Goal: Browse casually: Explore the website without a specific task or goal

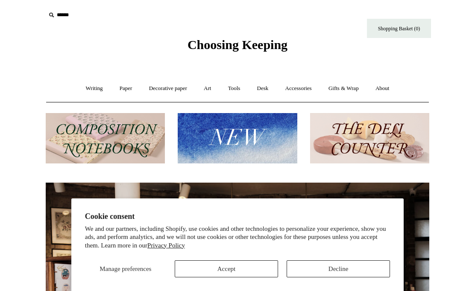
click at [311, 268] on button "Decline" at bounding box center [337, 268] width 103 height 17
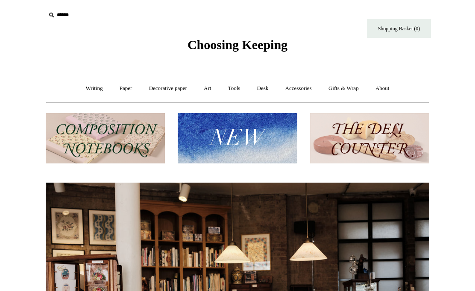
click at [262, 87] on link "Desk +" at bounding box center [262, 88] width 27 height 23
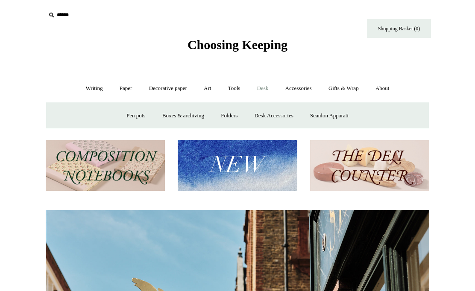
scroll to position [0, 383]
click at [87, 85] on link "Writing +" at bounding box center [94, 88] width 32 height 23
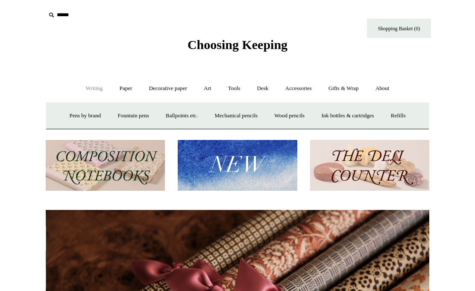
click at [118, 88] on link "Paper +" at bounding box center [126, 88] width 28 height 23
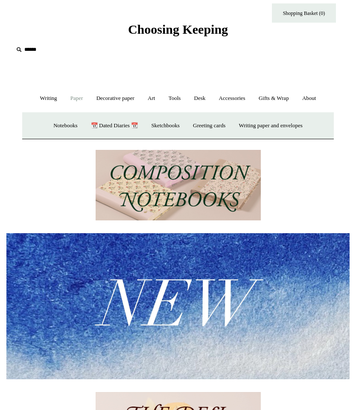
scroll to position [0, 0]
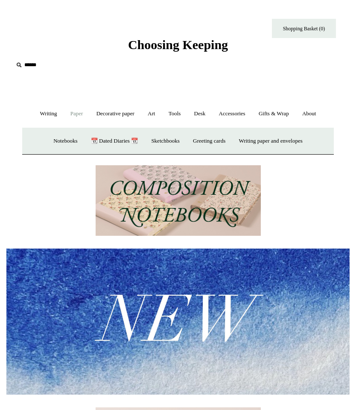
click at [52, 139] on link "Notebooks +" at bounding box center [65, 141] width 36 height 23
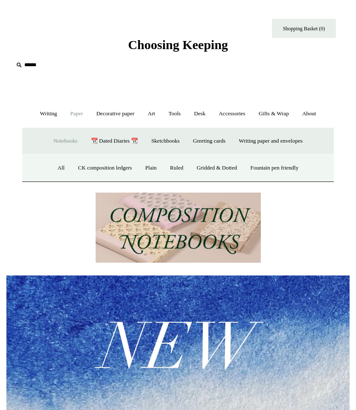
click at [271, 165] on link "Fountain pen friendly" at bounding box center [275, 168] width 60 height 23
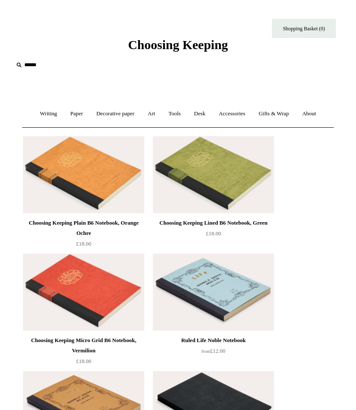
click at [235, 115] on link "Accessories +" at bounding box center [232, 113] width 38 height 23
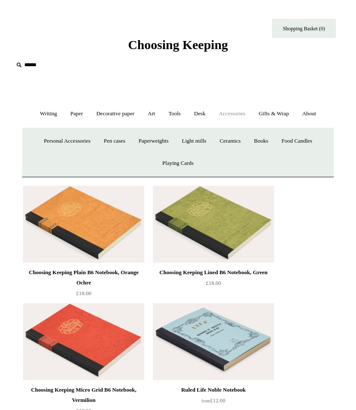
click at [44, 143] on link "Personal Accessories +" at bounding box center [67, 141] width 58 height 23
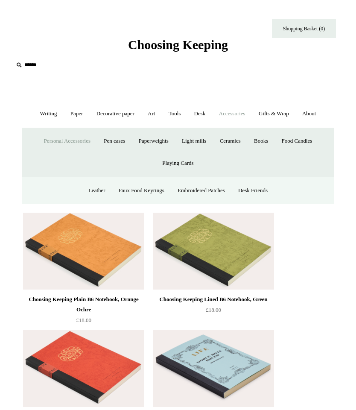
click at [87, 191] on link "Leather" at bounding box center [96, 190] width 29 height 23
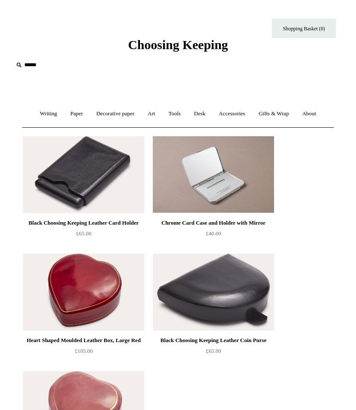
click at [200, 110] on link "Desk +" at bounding box center [199, 113] width 23 height 23
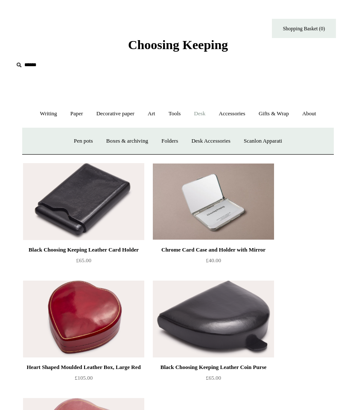
click at [202, 142] on link "Desk Accessories" at bounding box center [210, 141] width 51 height 23
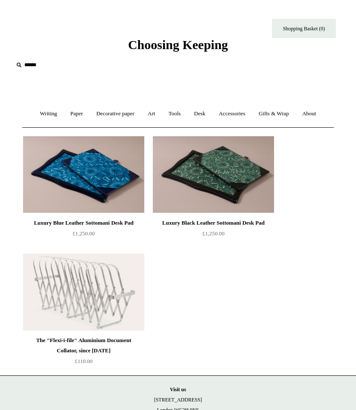
click at [196, 189] on img at bounding box center [213, 174] width 121 height 77
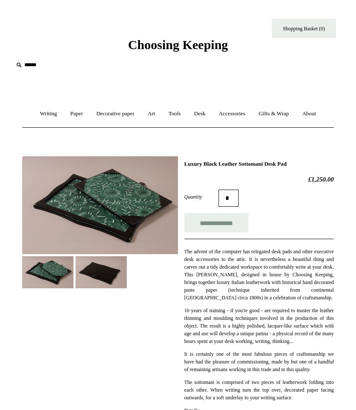
click at [47, 199] on img at bounding box center [100, 205] width 156 height 98
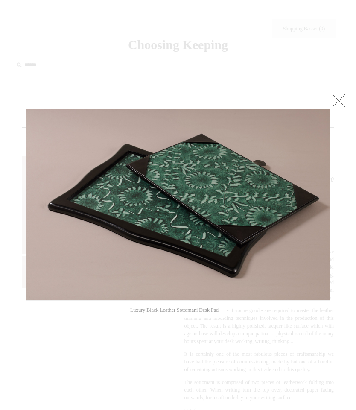
click at [344, 102] on link at bounding box center [338, 100] width 17 height 17
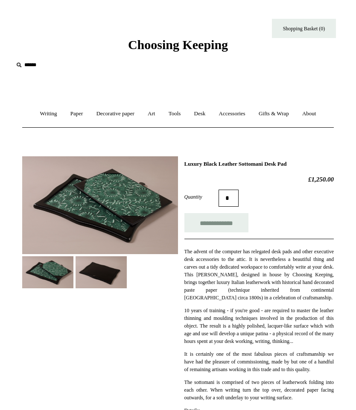
click at [174, 116] on link "Tools +" at bounding box center [175, 113] width 24 height 23
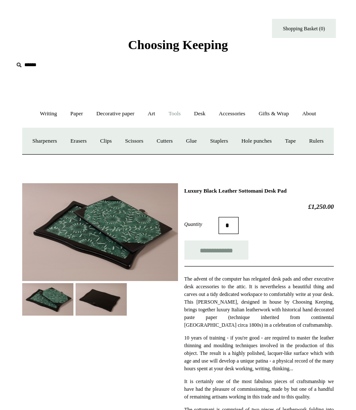
click at [45, 141] on link "Sharpeners" at bounding box center [44, 141] width 37 height 23
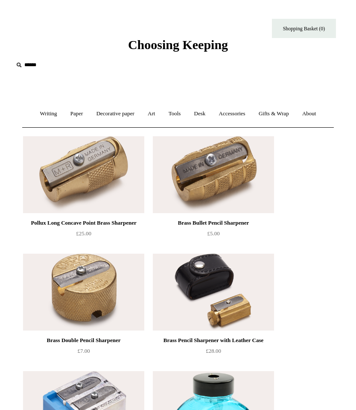
click at [203, 116] on link "Desk +" at bounding box center [199, 113] width 23 height 23
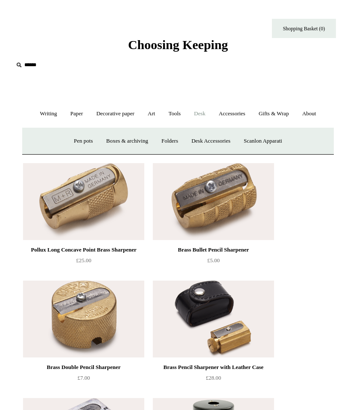
click at [78, 140] on link "Pen pots" at bounding box center [83, 141] width 31 height 23
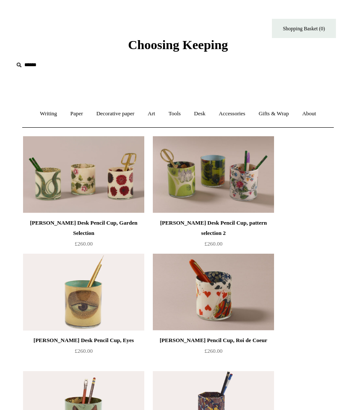
click at [152, 111] on link "Art +" at bounding box center [151, 113] width 19 height 23
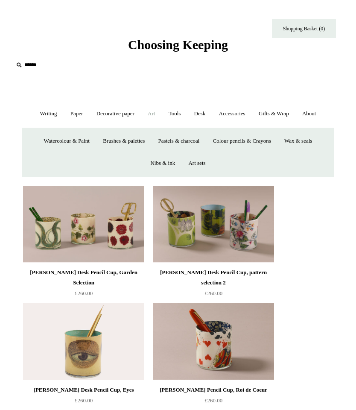
click at [275, 115] on link "Gifts & Wrap +" at bounding box center [274, 113] width 42 height 23
click at [236, 114] on link "Accessories +" at bounding box center [232, 113] width 38 height 23
click at [116, 142] on link "Pen cases" at bounding box center [114, 141] width 33 height 23
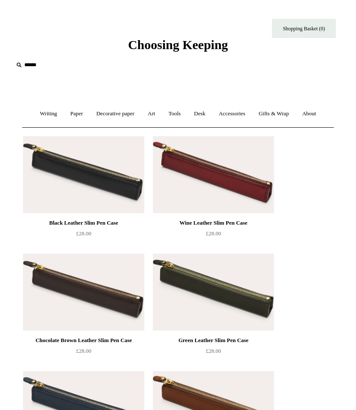
click at [173, 114] on link "Tools +" at bounding box center [175, 113] width 24 height 23
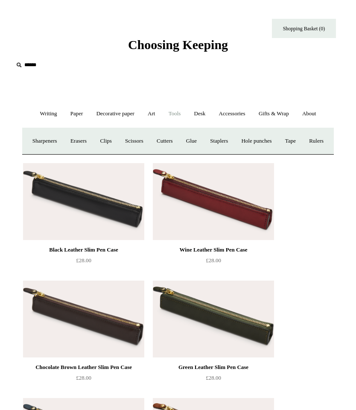
click at [303, 152] on link "Rulers" at bounding box center [316, 141] width 26 height 23
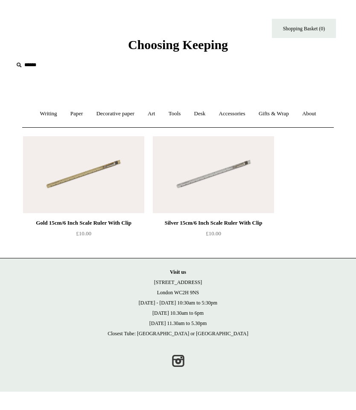
click at [184, 186] on img at bounding box center [213, 174] width 121 height 77
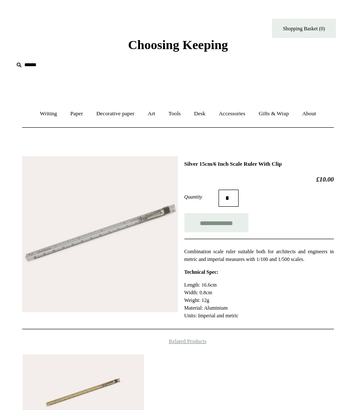
click at [40, 116] on link "Writing +" at bounding box center [48, 113] width 29 height 23
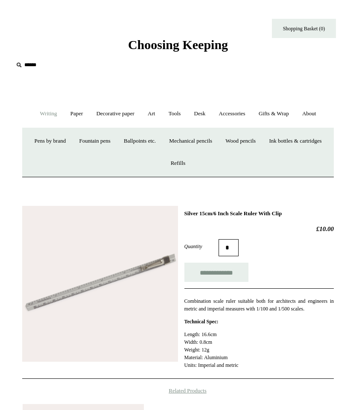
click at [111, 137] on link "Fountain pens +" at bounding box center [94, 141] width 43 height 23
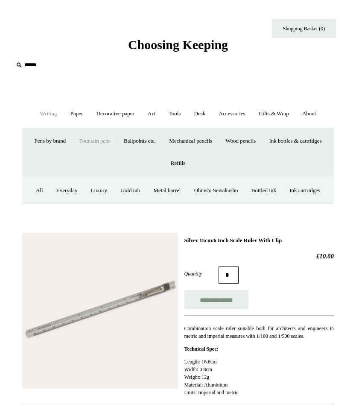
click at [113, 190] on link "Luxury" at bounding box center [99, 190] width 28 height 23
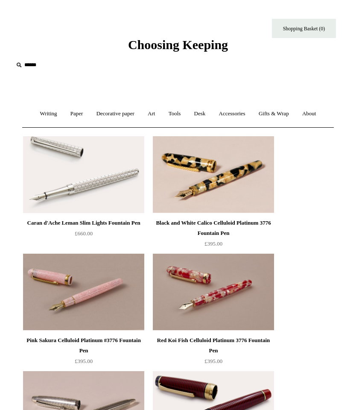
click at [40, 110] on link "Writing +" at bounding box center [48, 113] width 29 height 23
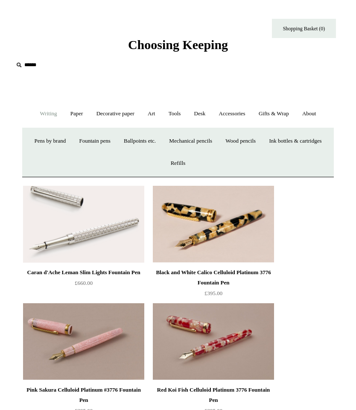
click at [162, 140] on link "Ballpoints etc. +" at bounding box center [140, 141] width 44 height 23
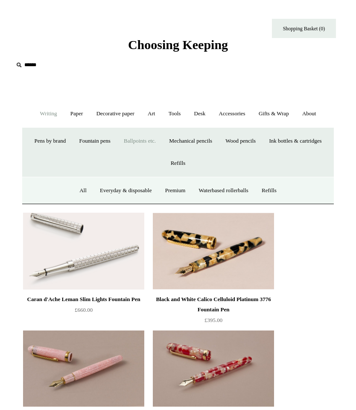
click at [169, 191] on link "Premium" at bounding box center [175, 190] width 32 height 23
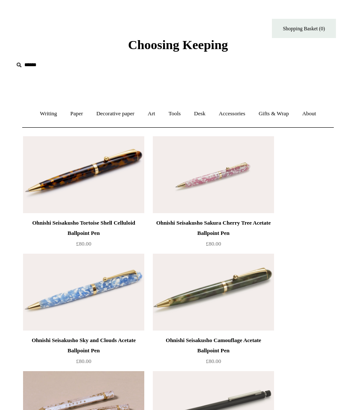
click at [201, 116] on link "Desk +" at bounding box center [199, 113] width 23 height 23
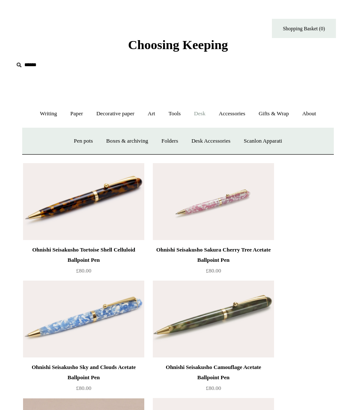
click at [260, 139] on link "Scanlon Apparati" at bounding box center [263, 141] width 50 height 23
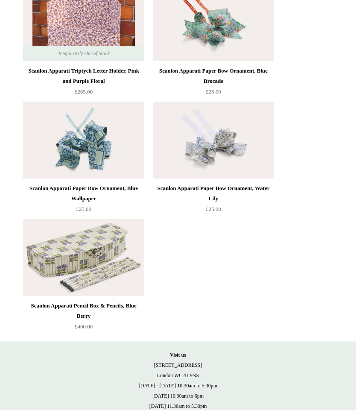
scroll to position [1091, 0]
click at [34, 305] on div "Scanlon Apparati Pencil Box & Pencils, Blue Berry" at bounding box center [83, 310] width 117 height 20
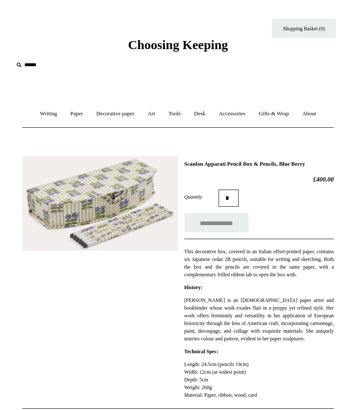
click at [227, 112] on link "Accessories +" at bounding box center [232, 113] width 38 height 23
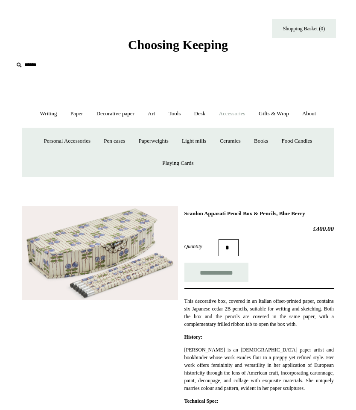
click at [147, 139] on link "Paperweights +" at bounding box center [154, 141] width 42 height 23
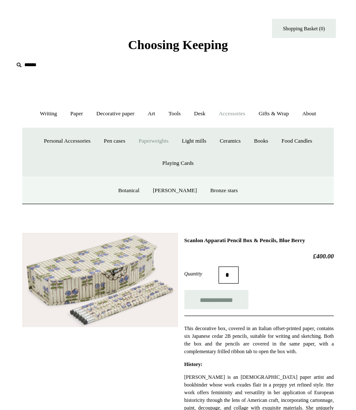
click at [128, 190] on link "Botanical" at bounding box center [128, 190] width 33 height 23
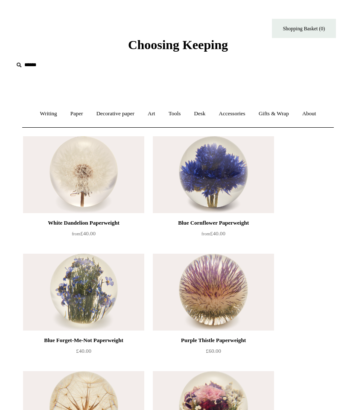
click at [175, 110] on link "Tools +" at bounding box center [175, 113] width 24 height 23
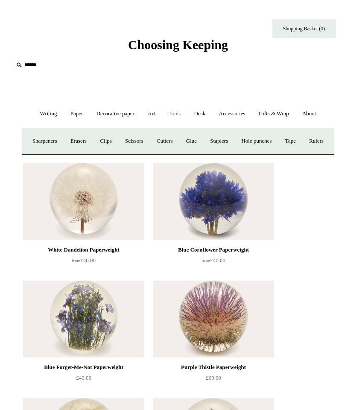
click at [140, 139] on link "Scissors" at bounding box center [134, 141] width 30 height 23
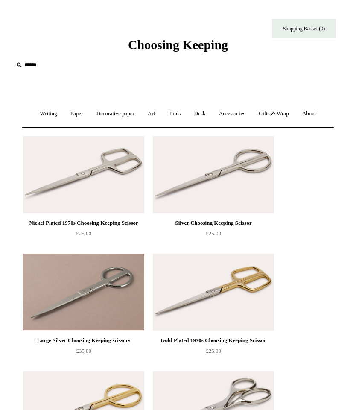
click at [175, 220] on div "Silver Choosing Keeping Scissor" at bounding box center [213, 223] width 117 height 10
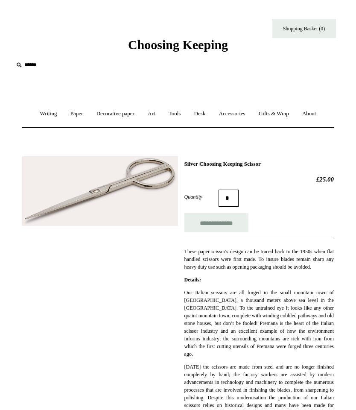
click at [174, 115] on link "Tools +" at bounding box center [175, 113] width 24 height 23
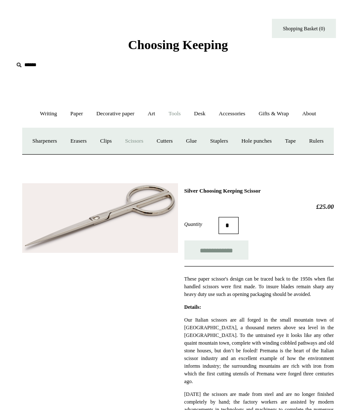
click at [179, 140] on link "Cutters" at bounding box center [165, 141] width 28 height 23
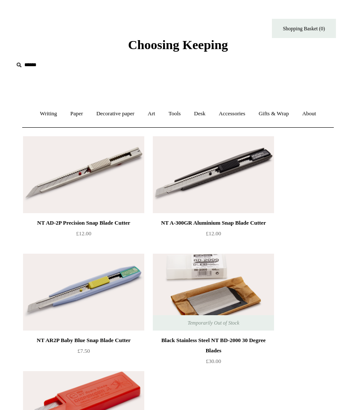
click at [106, 117] on link "Decorative paper +" at bounding box center [115, 113] width 50 height 23
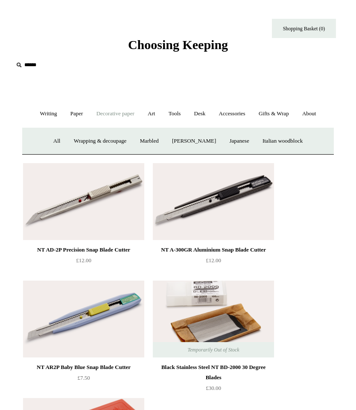
click at [152, 111] on link "Art +" at bounding box center [151, 113] width 19 height 23
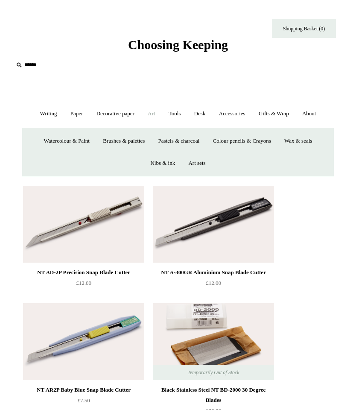
click at [239, 138] on link "Colour pencils & Crayons" at bounding box center [242, 141] width 70 height 23
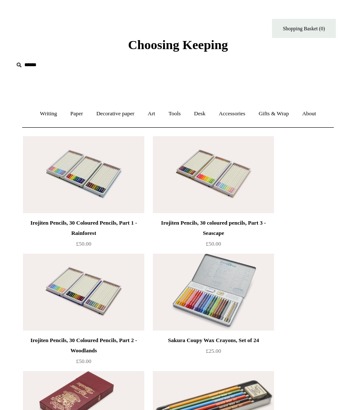
click at [150, 110] on link "Art +" at bounding box center [151, 113] width 19 height 23
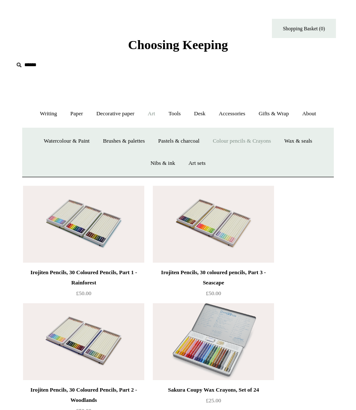
click at [195, 165] on link "Art sets" at bounding box center [196, 163] width 29 height 23
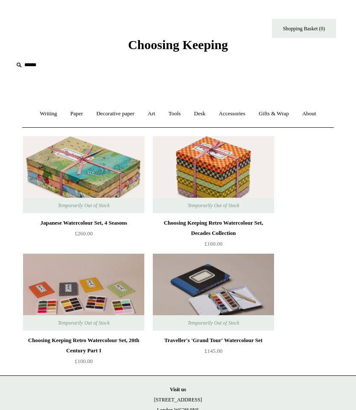
click at [109, 115] on link "Decorative paper +" at bounding box center [115, 113] width 50 height 23
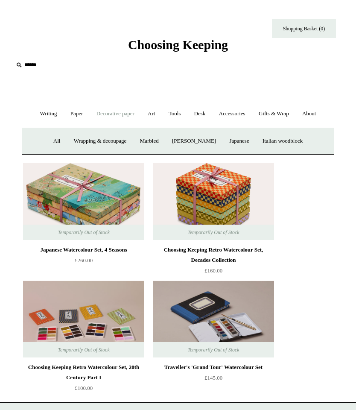
click at [71, 119] on link "Paper +" at bounding box center [76, 113] width 25 height 23
click at [101, 140] on link "📆 Dated Diaries 📆" at bounding box center [114, 141] width 59 height 23
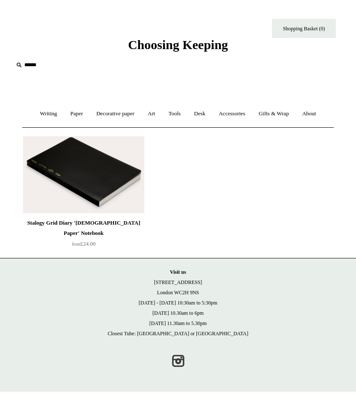
click at [85, 163] on img at bounding box center [83, 174] width 121 height 77
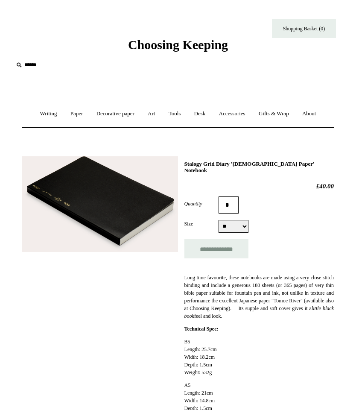
click at [75, 112] on link "Paper +" at bounding box center [76, 113] width 25 height 23
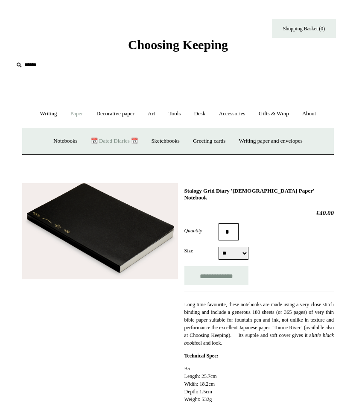
click at [54, 135] on link "Notebooks +" at bounding box center [65, 141] width 36 height 23
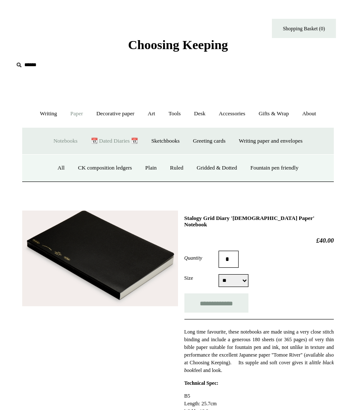
click at [204, 165] on link "Gridded & Dotted" at bounding box center [217, 168] width 52 height 23
